Goal: Task Accomplishment & Management: Manage account settings

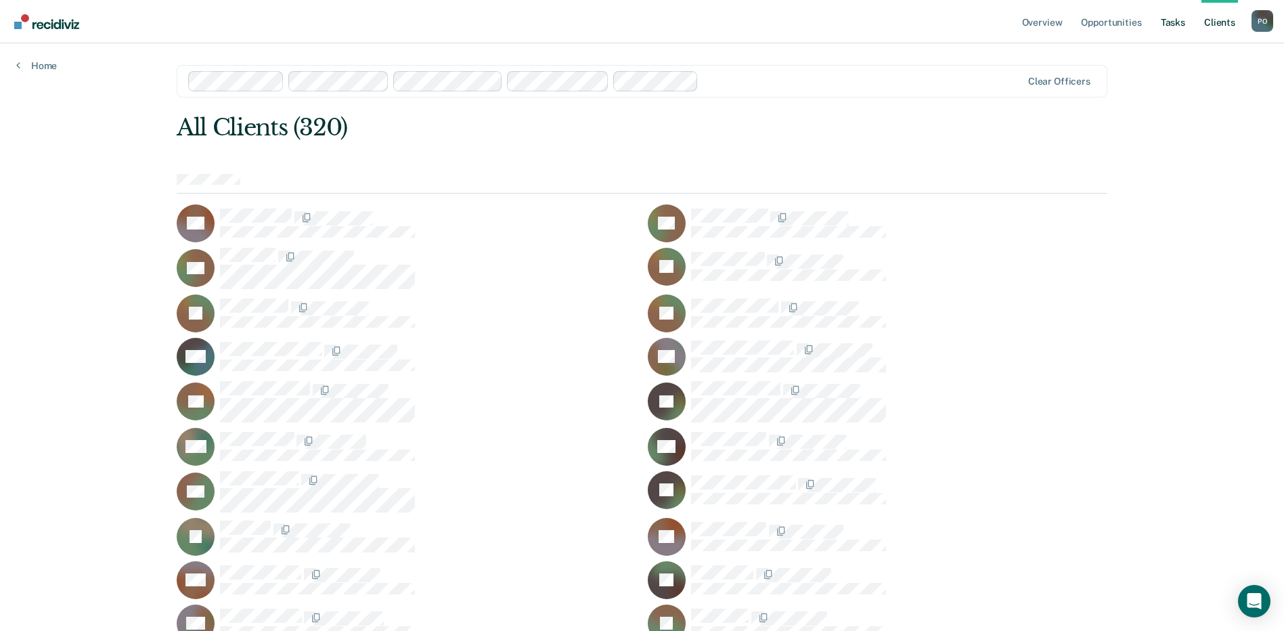
click at [1165, 20] on link "Tasks" at bounding box center [1173, 21] width 30 height 43
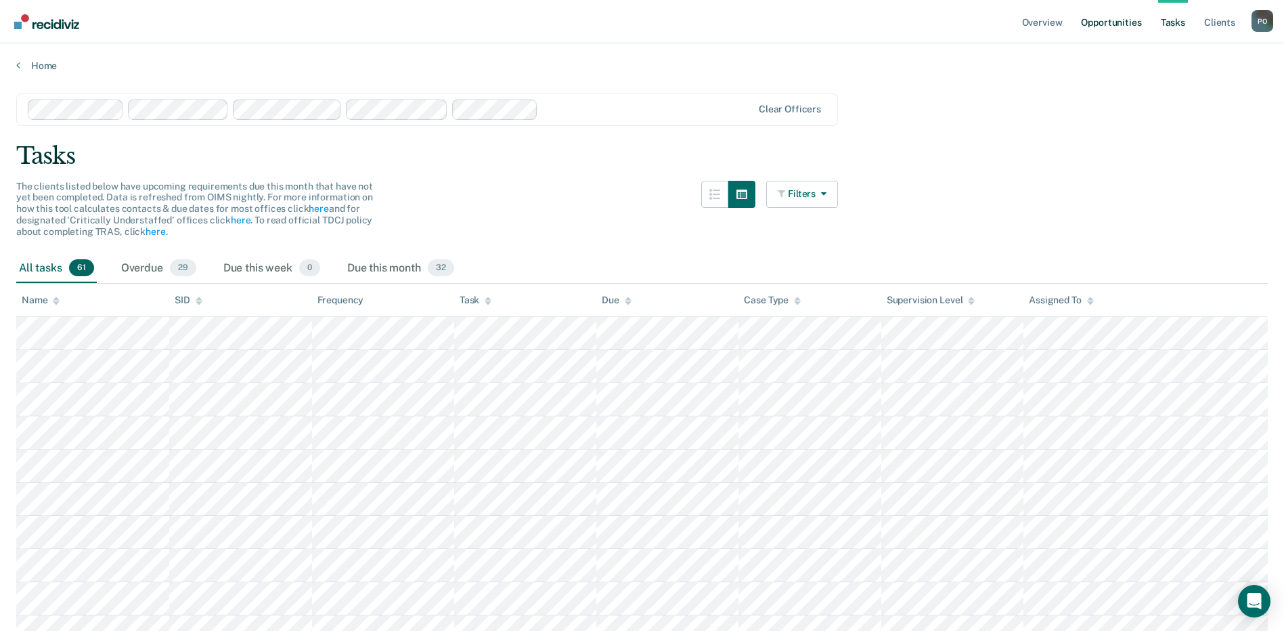
click at [1105, 23] on link "Opportunities" at bounding box center [1111, 21] width 66 height 43
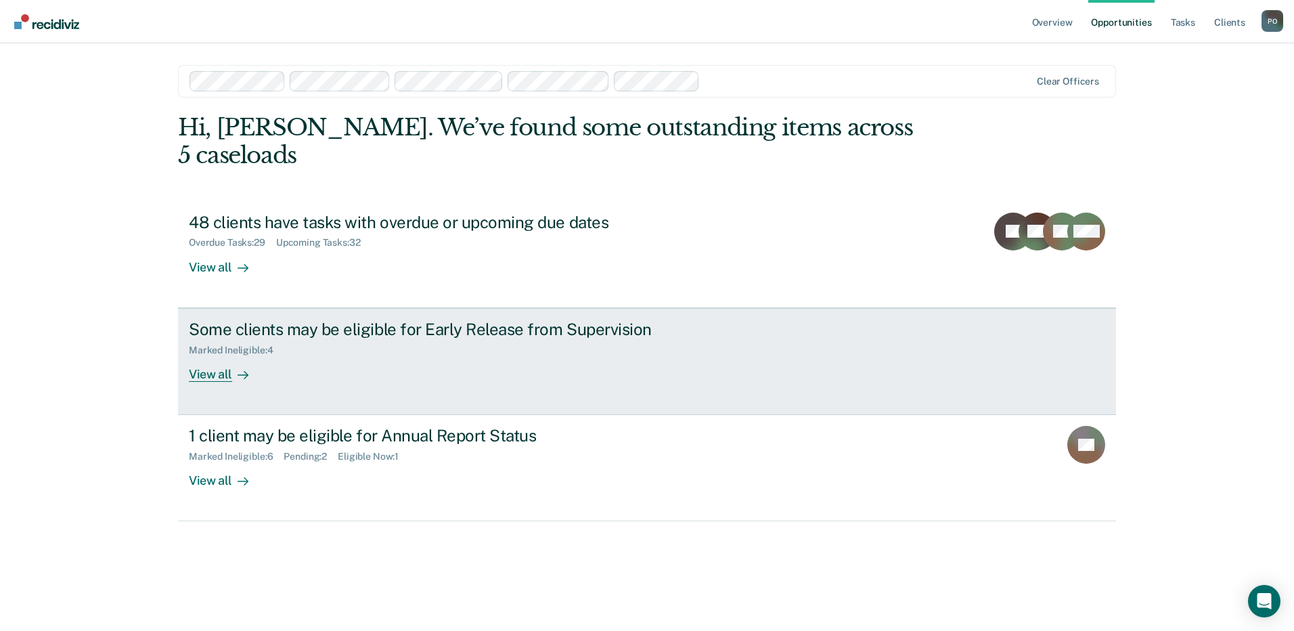
click at [227, 355] on div "View all" at bounding box center [227, 368] width 76 height 26
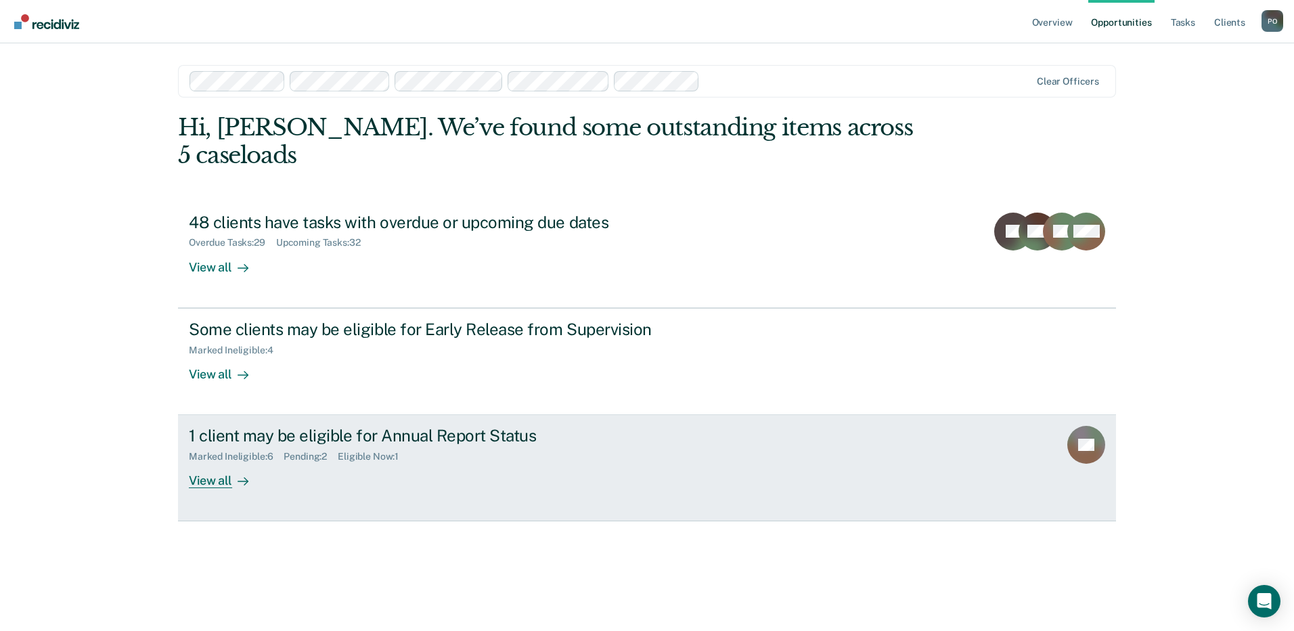
click at [222, 462] on div "View all" at bounding box center [227, 475] width 76 height 26
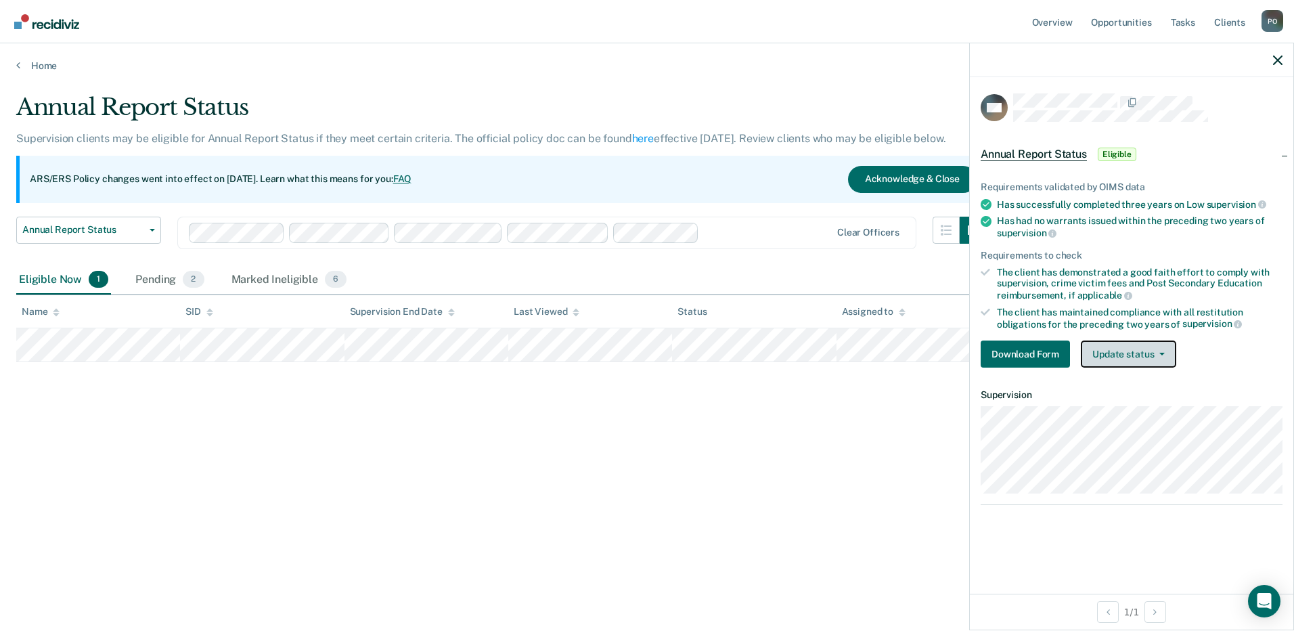
click at [1146, 355] on button "Update status" at bounding box center [1128, 353] width 95 height 27
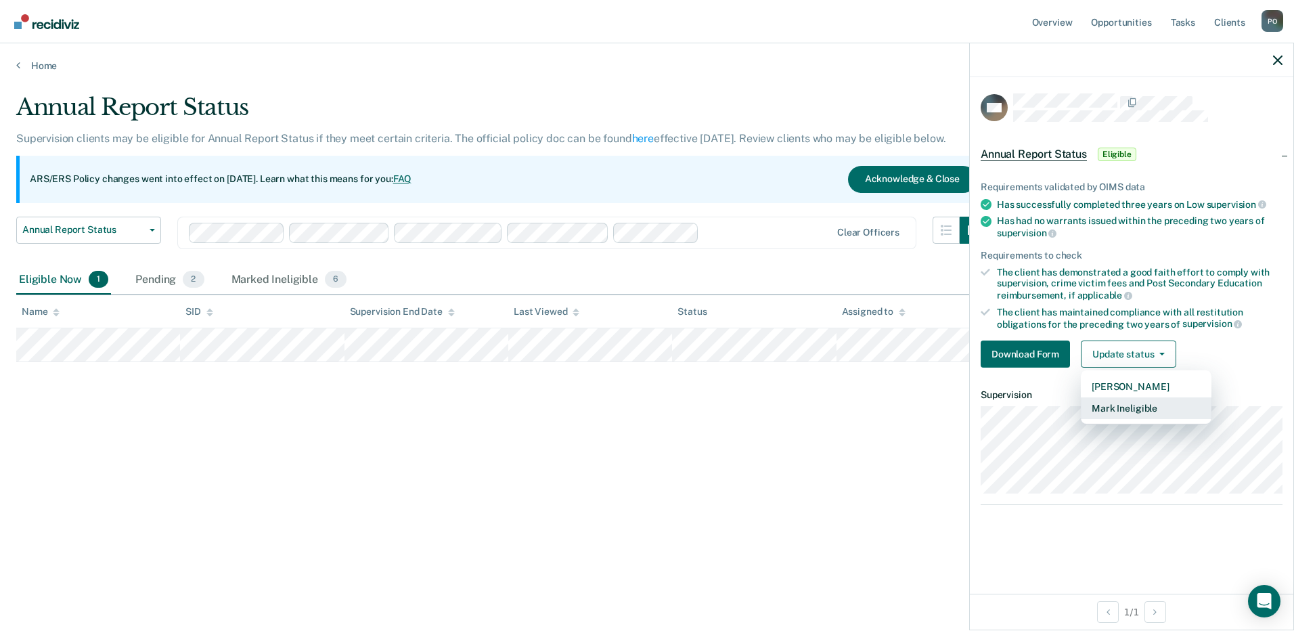
click at [1154, 413] on button "Mark Ineligible" at bounding box center [1146, 408] width 131 height 22
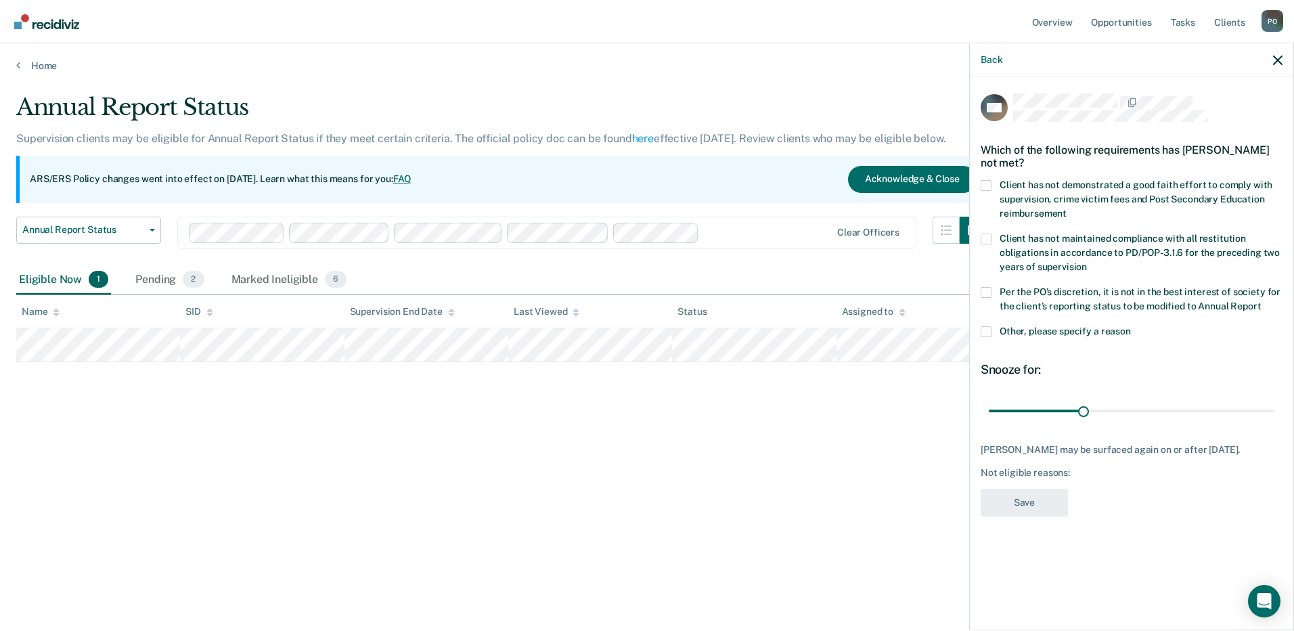
click at [986, 329] on span at bounding box center [986, 331] width 11 height 11
click at [1131, 326] on input "Other, please specify a reason" at bounding box center [1131, 326] width 0 height 0
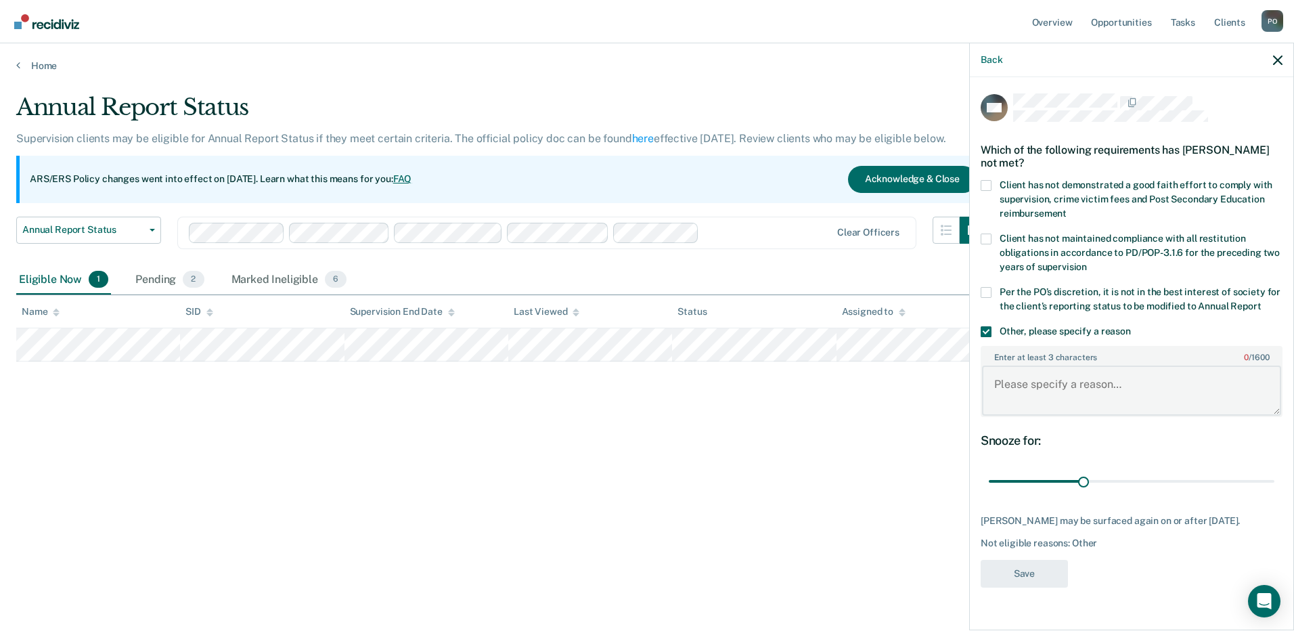
click at [1016, 404] on textarea "Enter at least 3 characters 0 / 1600" at bounding box center [1131, 390] width 299 height 50
click at [1275, 413] on textarea "Enter at least 3 characters 0 / 1600" at bounding box center [1131, 390] width 299 height 50
type textarea "Asbconder"
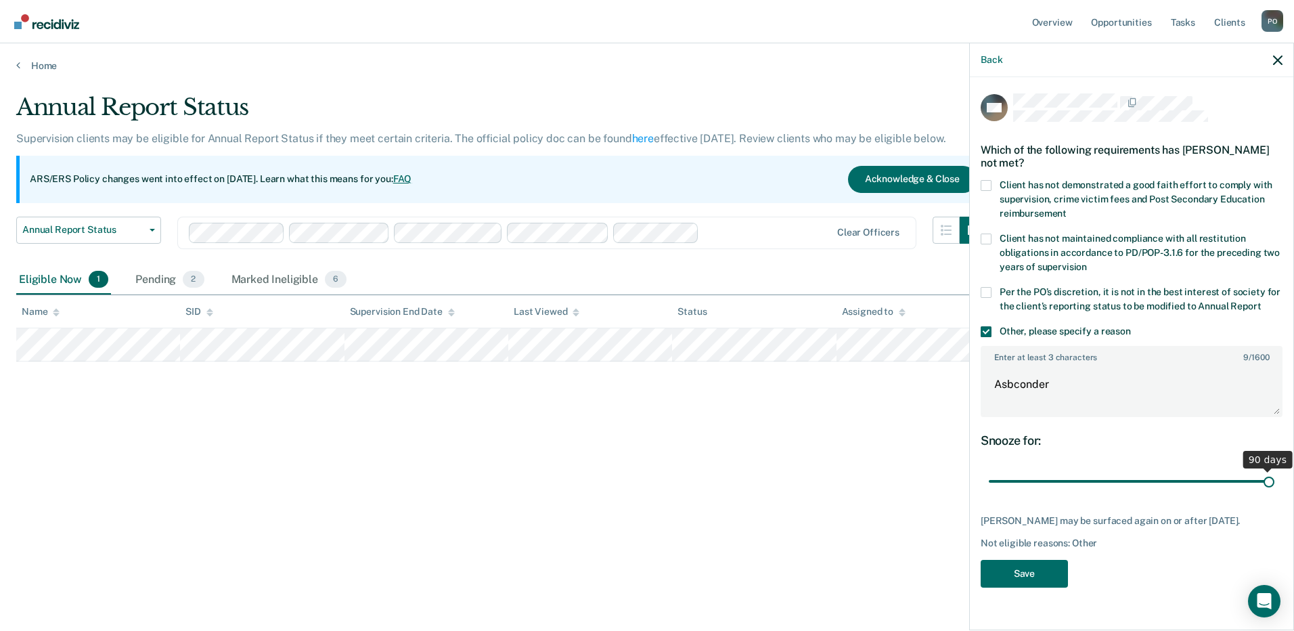
drag, startPoint x: 1079, startPoint y: 483, endPoint x: 1290, endPoint y: 476, distance: 210.6
type input "90"
click at [1274, 476] on input "range" at bounding box center [1132, 482] width 286 height 24
type textarea "Absconder"
click at [1016, 587] on button "Save" at bounding box center [1024, 574] width 87 height 28
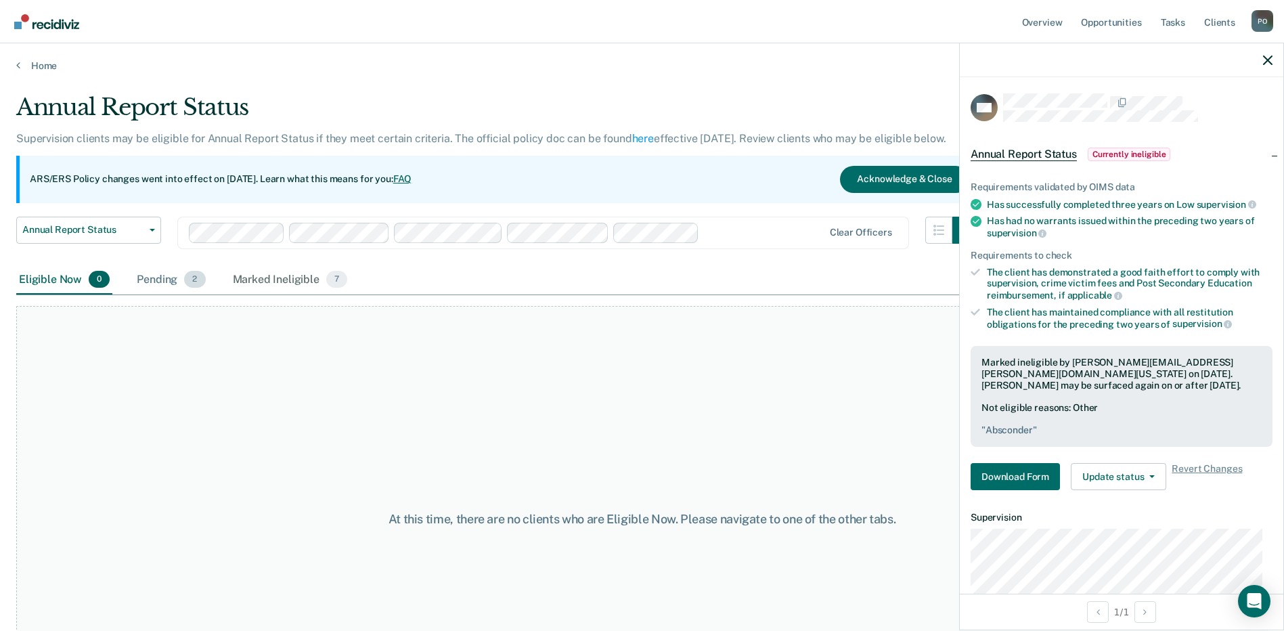
click at [149, 274] on div "Pending 2" at bounding box center [171, 280] width 74 height 30
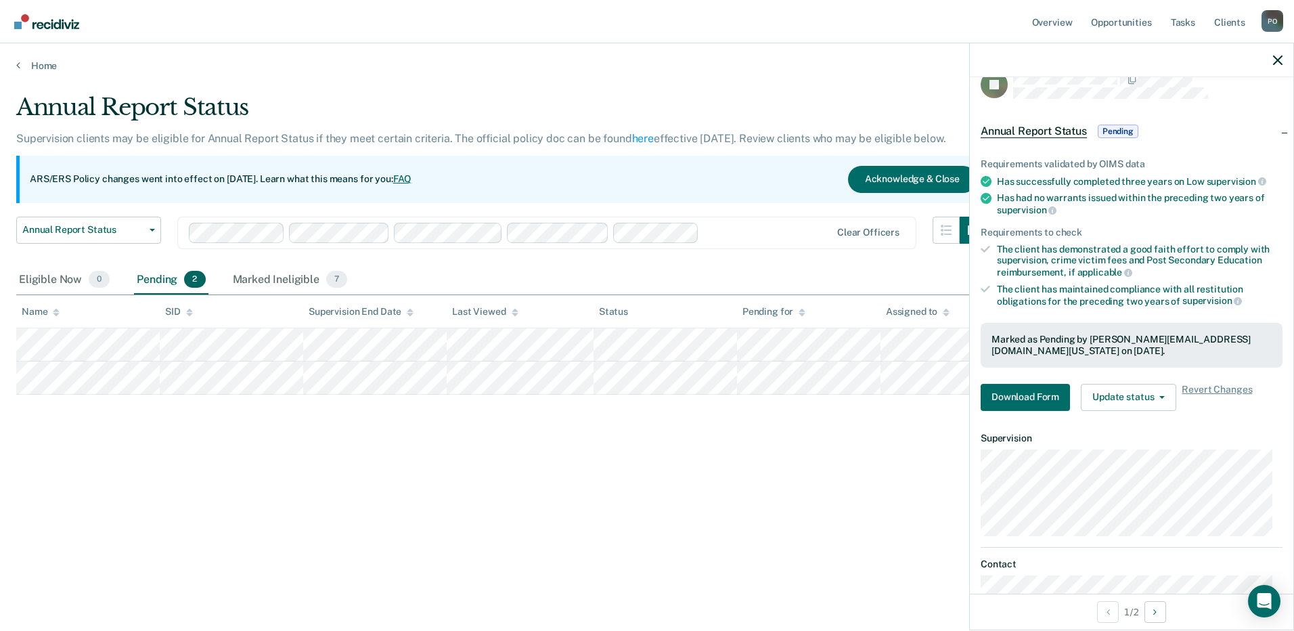
scroll to position [19, 0]
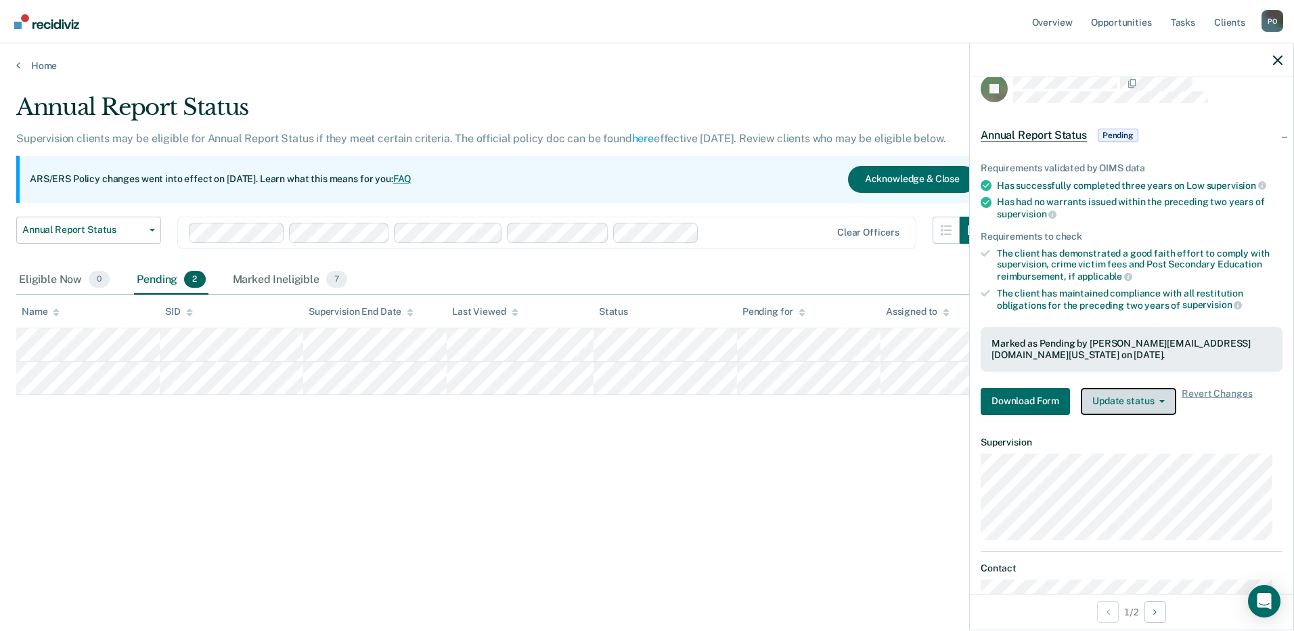
click at [1156, 400] on span "button" at bounding box center [1159, 401] width 11 height 3
drag, startPoint x: 742, startPoint y: 483, endPoint x: 743, endPoint y: 455, distance: 27.8
click at [742, 481] on div "Annual Report Status Supervision clients may be eligible for Annual Report Stat…" at bounding box center [646, 311] width 1261 height 436
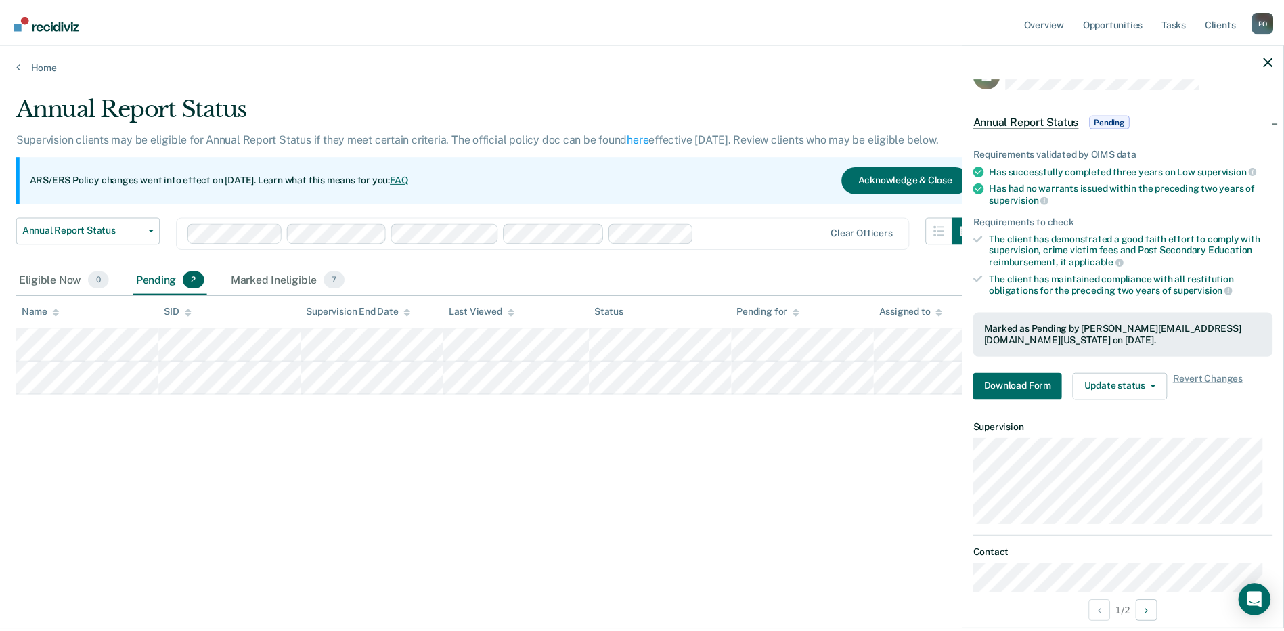
scroll to position [87, 0]
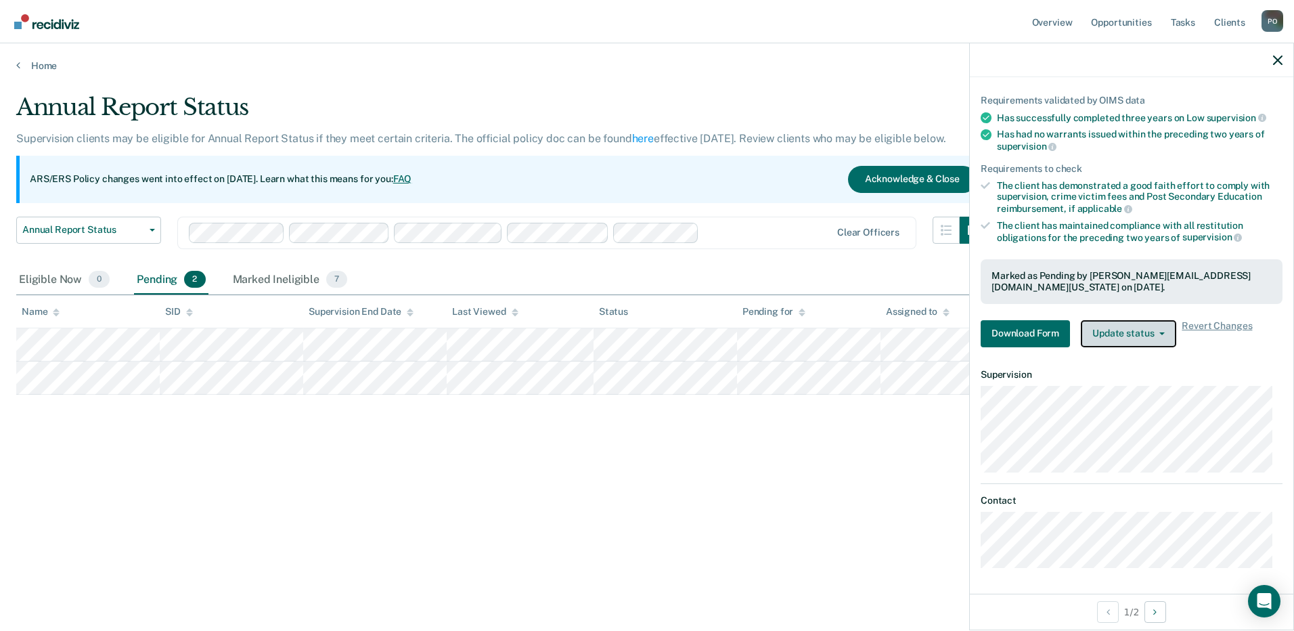
click at [1165, 333] on button "Update status" at bounding box center [1128, 333] width 95 height 27
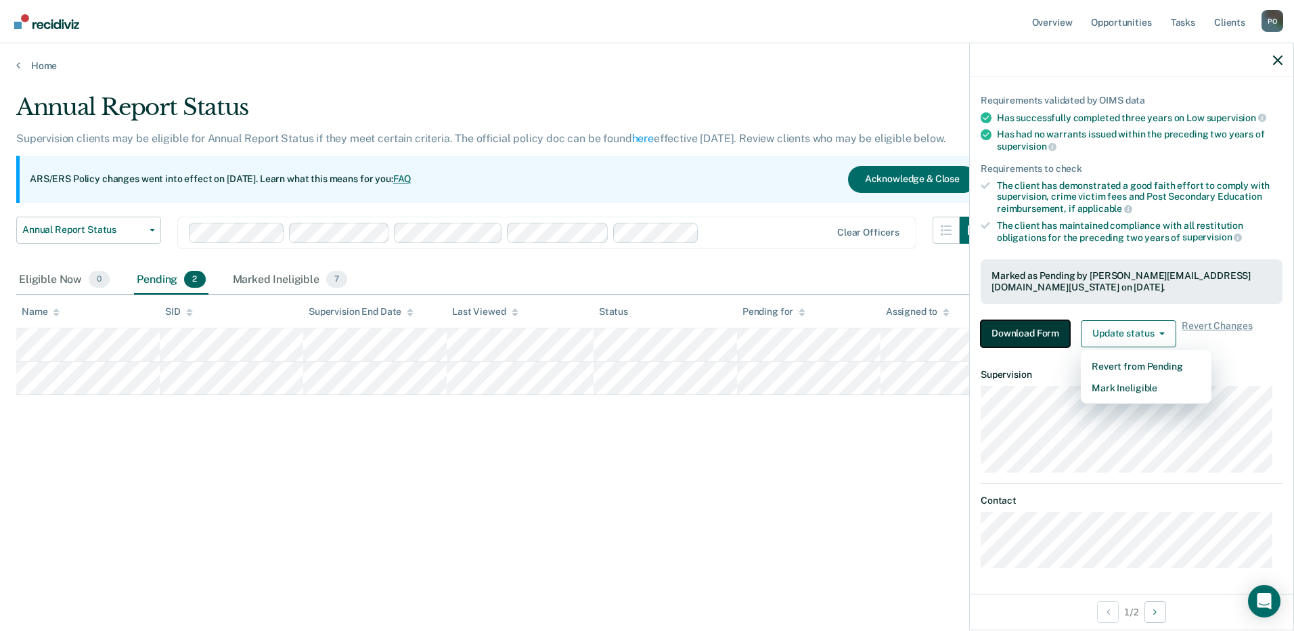
click at [1026, 337] on button "Download Form" at bounding box center [1025, 333] width 89 height 27
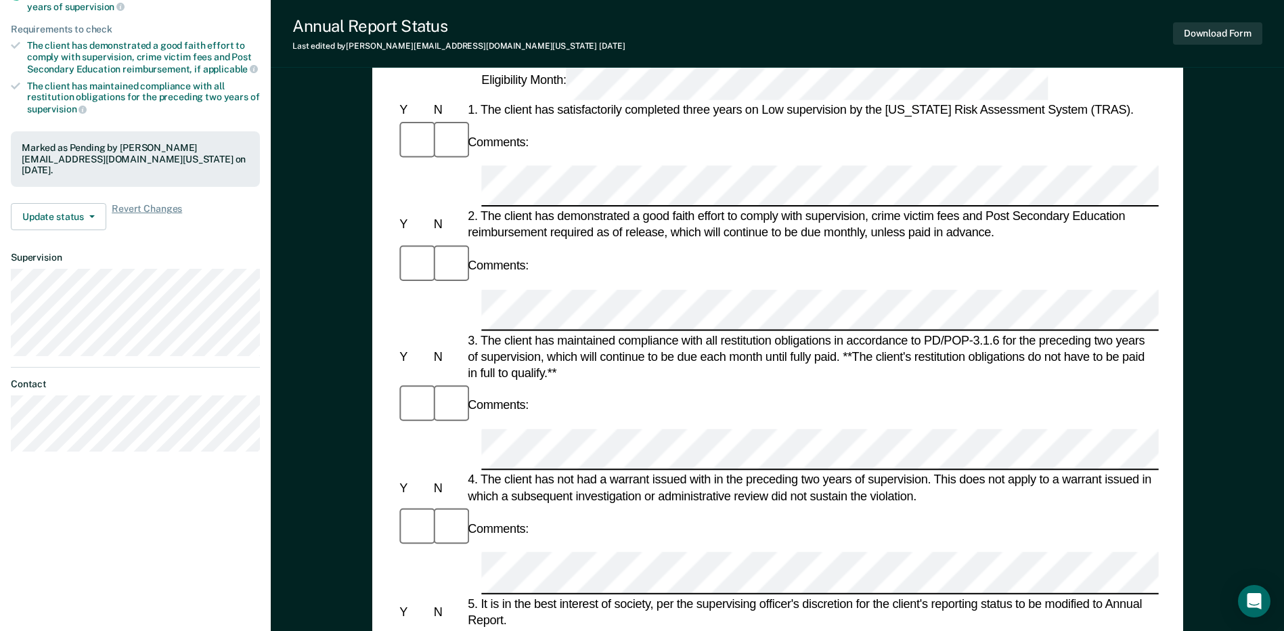
scroll to position [271, 0]
